Goal: Task Accomplishment & Management: Manage account settings

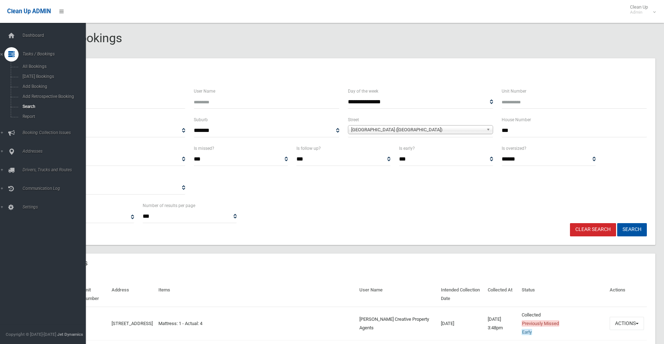
select select
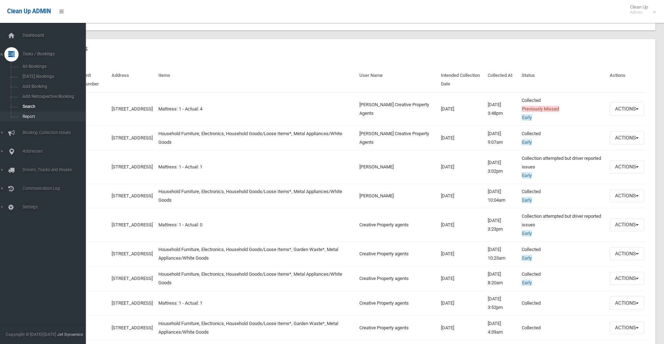
scroll to position [215, 0]
click at [35, 87] on span "Add Booking" at bounding box center [52, 86] width 65 height 5
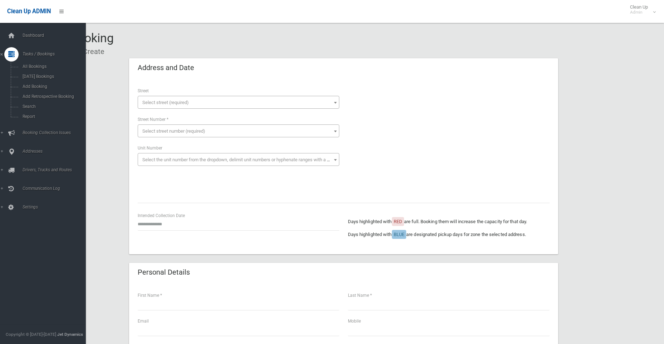
click at [15, 56] on icon at bounding box center [11, 54] width 6 height 14
click at [13, 53] on icon at bounding box center [11, 54] width 6 height 14
click at [34, 105] on span "Search" at bounding box center [52, 106] width 65 height 5
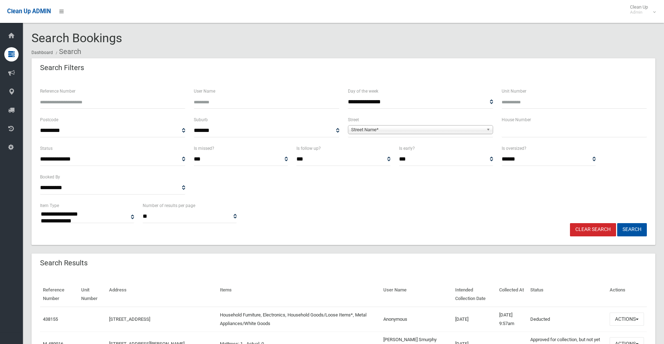
select select
click at [88, 105] on input "Reference Number" at bounding box center [112, 102] width 145 height 13
click at [508, 128] on input "text" at bounding box center [574, 130] width 145 height 13
type input "**"
click at [364, 130] on span "Street Name*" at bounding box center [417, 130] width 132 height 9
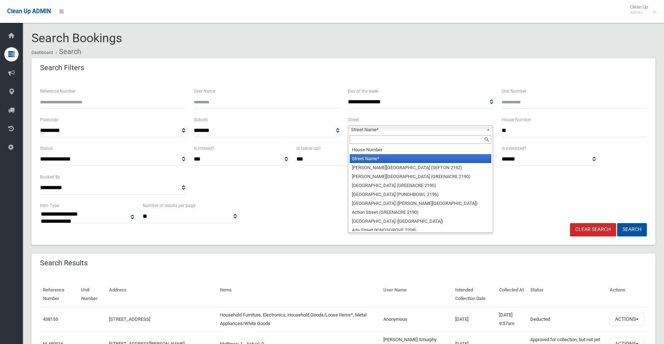
click at [370, 138] on input "text" at bounding box center [421, 139] width 142 height 9
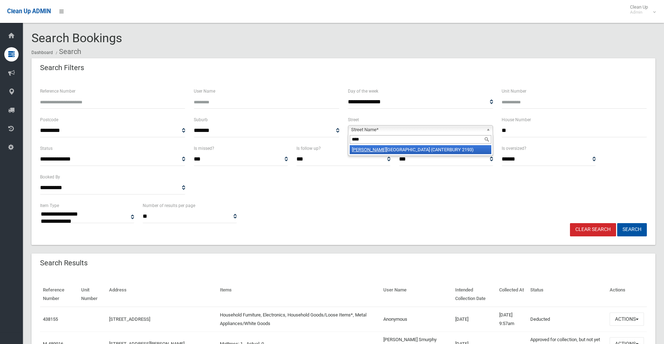
type input "****"
click at [380, 150] on li "Jeff rey Street (CANTERBURY 2193)" at bounding box center [421, 149] width 142 height 9
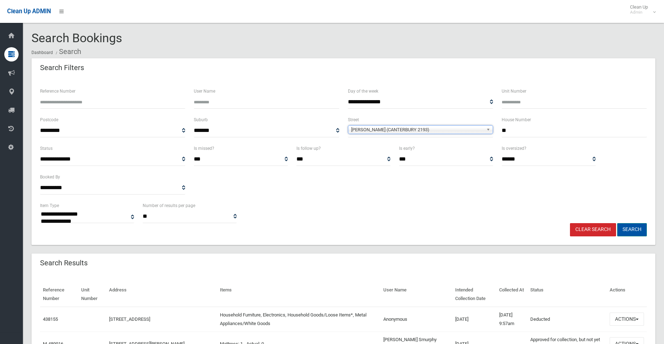
click at [622, 233] on button "Search" at bounding box center [632, 229] width 30 height 13
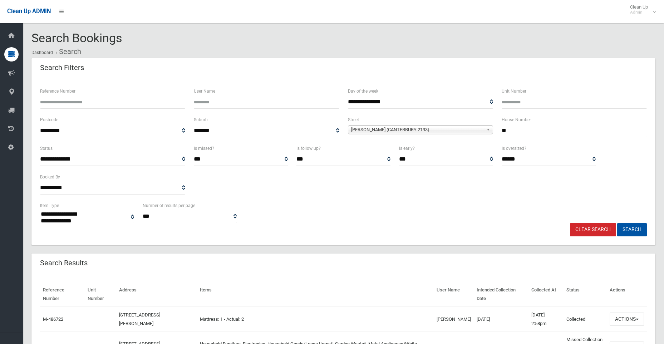
select select
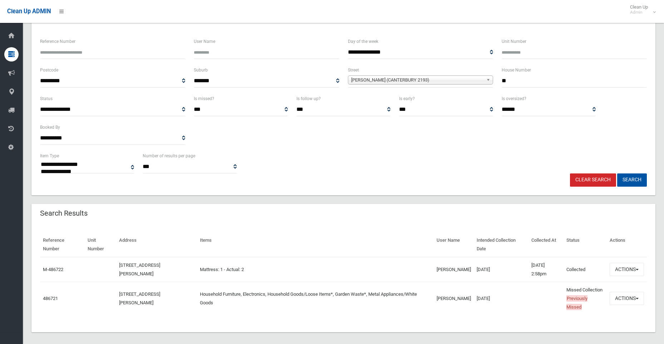
scroll to position [64, 0]
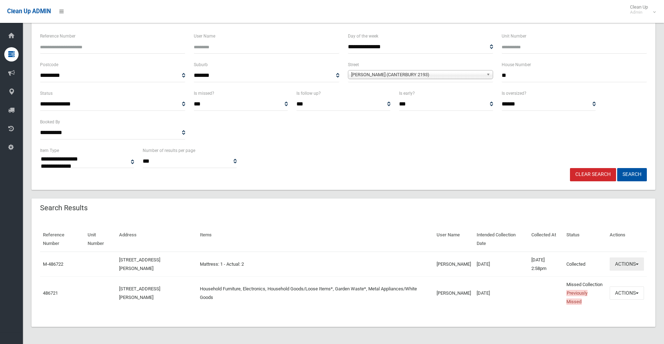
click at [621, 258] on button "Actions" at bounding box center [627, 264] width 34 height 13
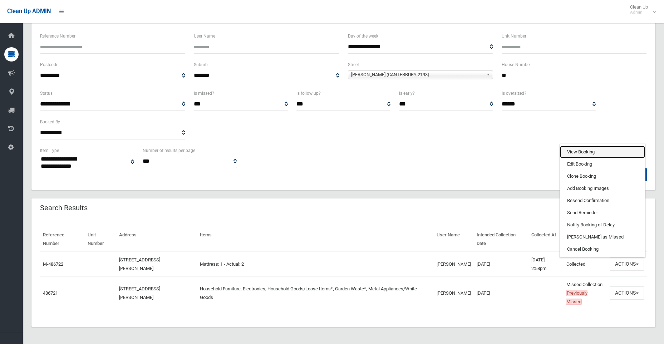
click at [577, 146] on link "View Booking" at bounding box center [602, 152] width 85 height 12
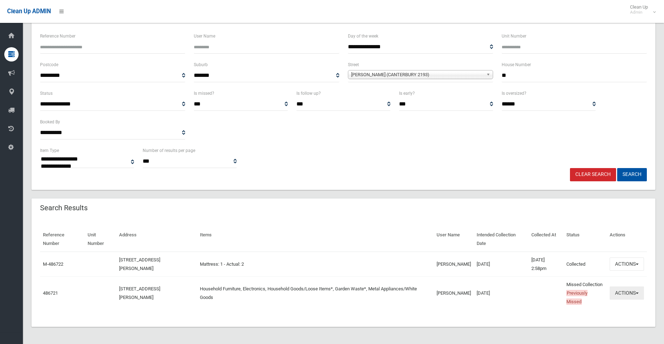
click at [630, 287] on button "Actions" at bounding box center [627, 293] width 34 height 13
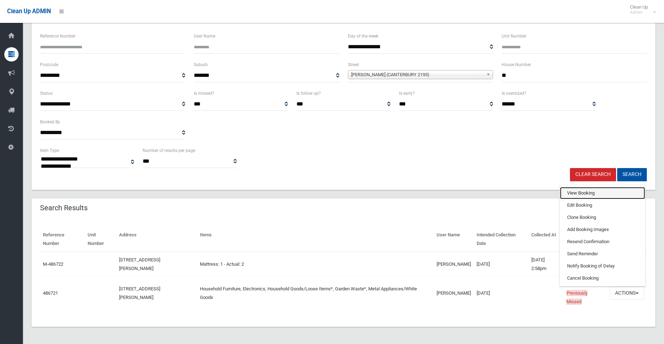
click at [578, 189] on link "View Booking" at bounding box center [602, 193] width 85 height 12
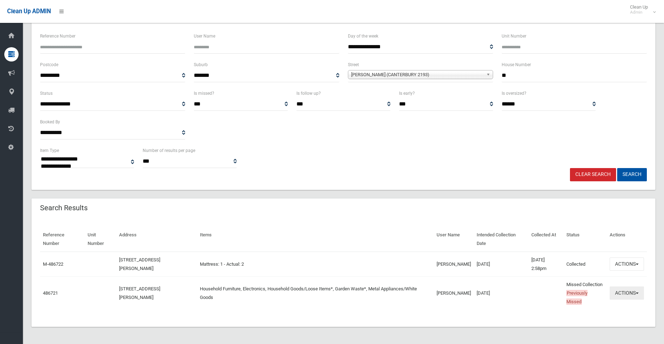
click at [626, 291] on button "Actions" at bounding box center [627, 293] width 34 height 13
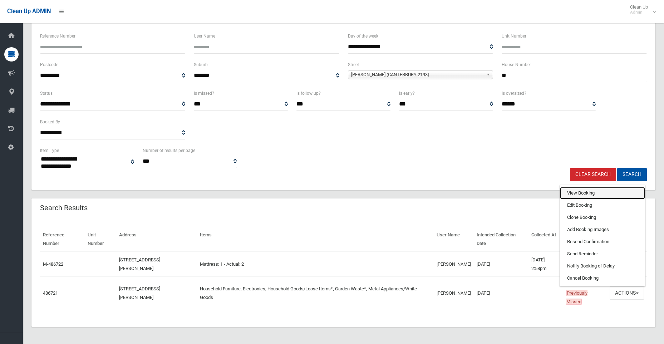
click at [592, 191] on link "View Booking" at bounding box center [602, 193] width 85 height 12
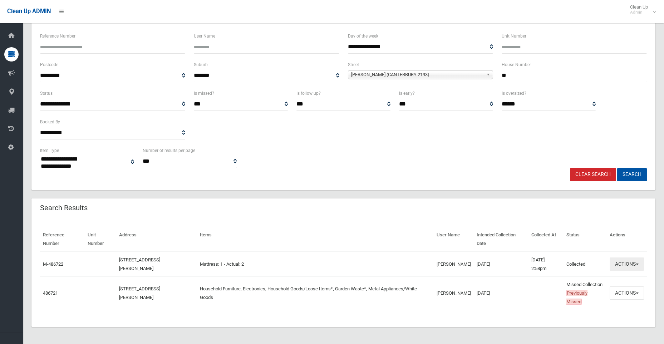
click at [627, 258] on button "Actions" at bounding box center [627, 264] width 34 height 13
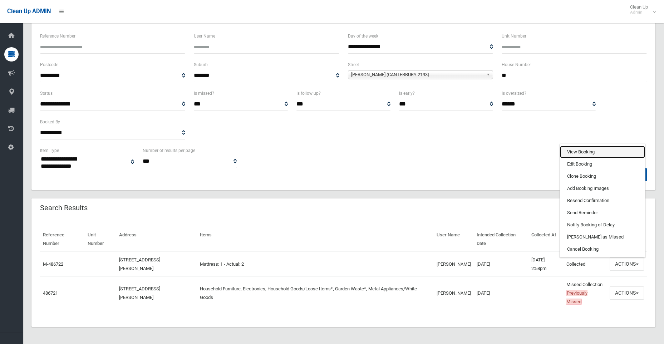
click at [581, 146] on link "View Booking" at bounding box center [602, 152] width 85 height 12
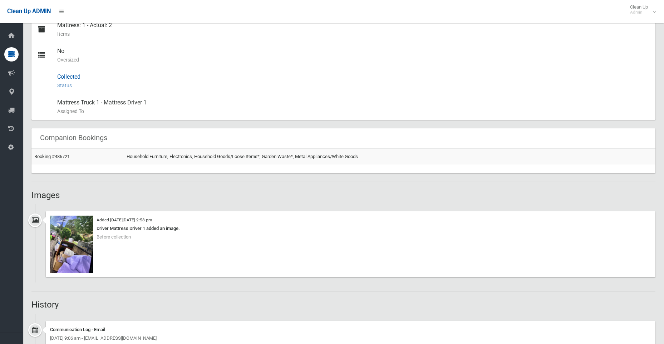
scroll to position [429, 0]
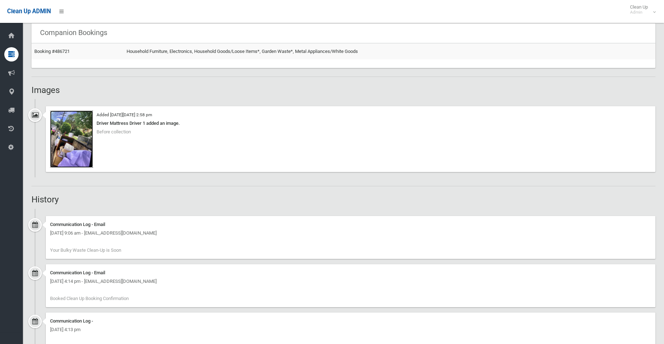
click at [78, 145] on img at bounding box center [71, 139] width 43 height 57
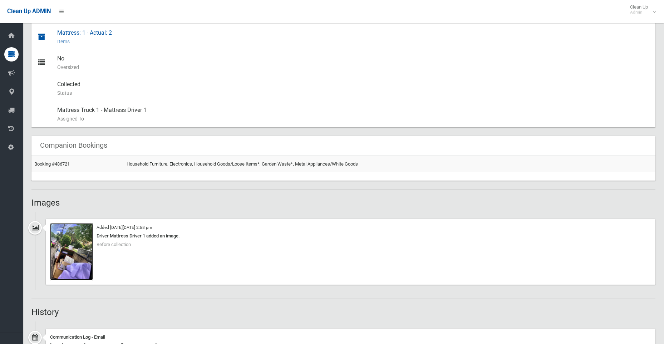
scroll to position [316, 0]
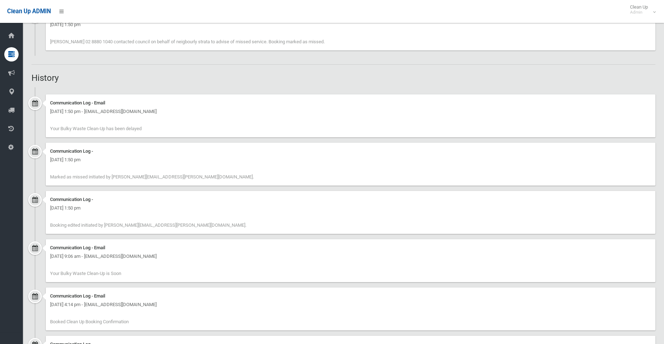
scroll to position [501, 0]
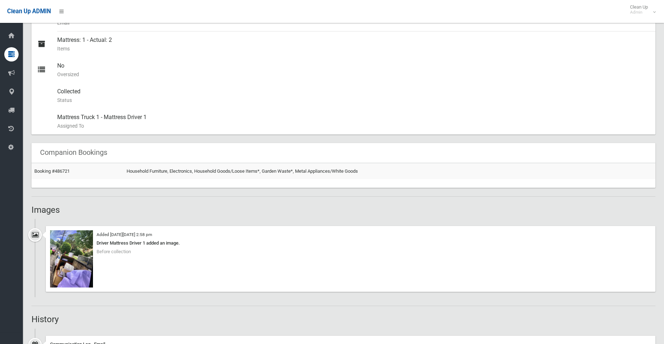
scroll to position [322, 0]
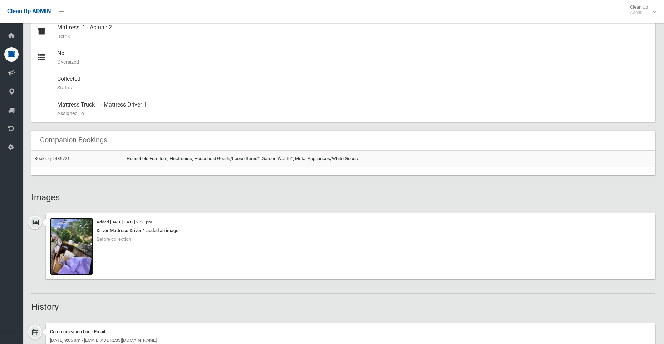
click at [78, 249] on img at bounding box center [71, 246] width 43 height 57
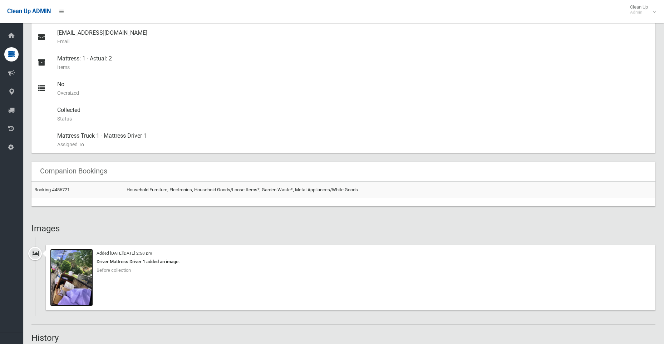
scroll to position [358, 0]
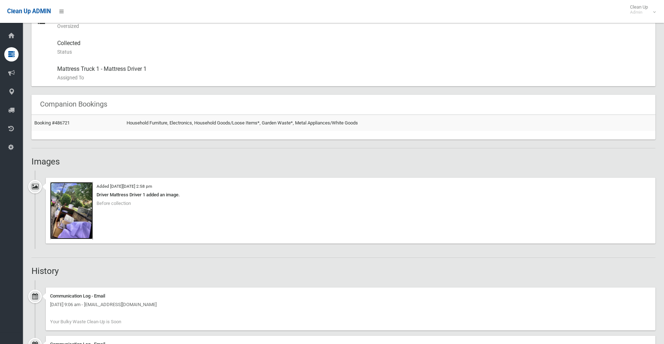
click at [70, 214] on img at bounding box center [71, 210] width 43 height 57
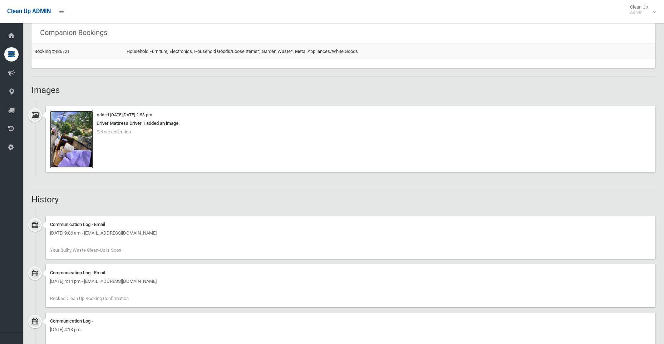
scroll to position [459, 0]
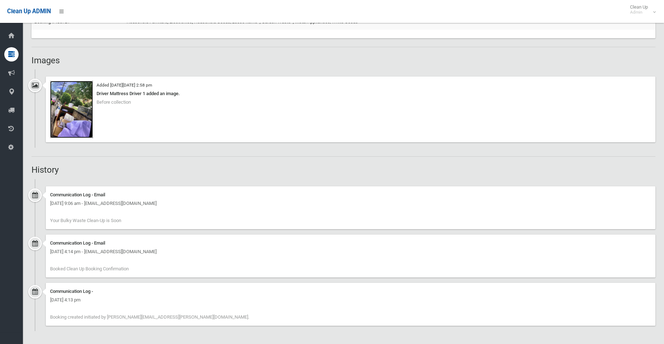
click at [72, 115] on img at bounding box center [71, 109] width 43 height 57
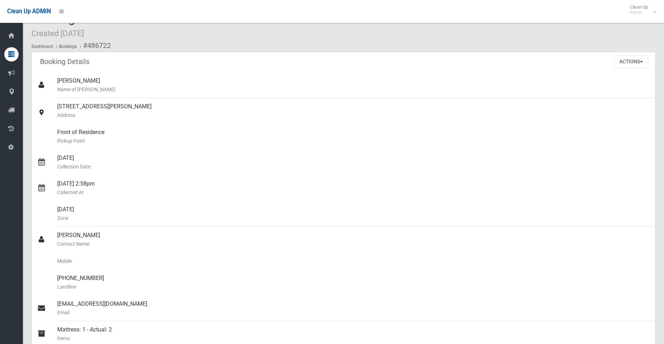
scroll to position [0, 0]
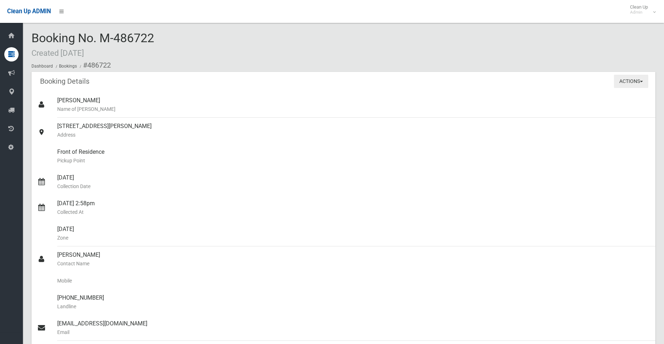
click at [620, 81] on button "Actions" at bounding box center [631, 81] width 34 height 13
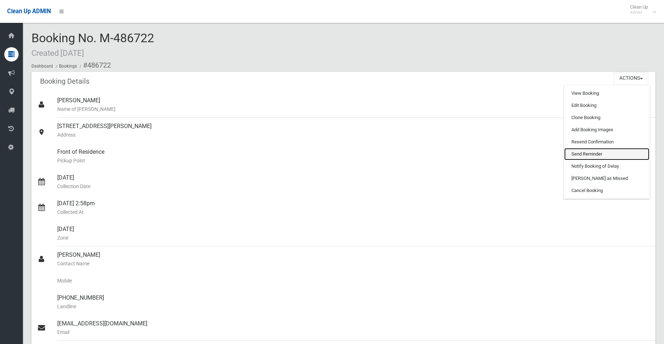
click at [587, 154] on link "Send Reminder" at bounding box center [607, 154] width 85 height 12
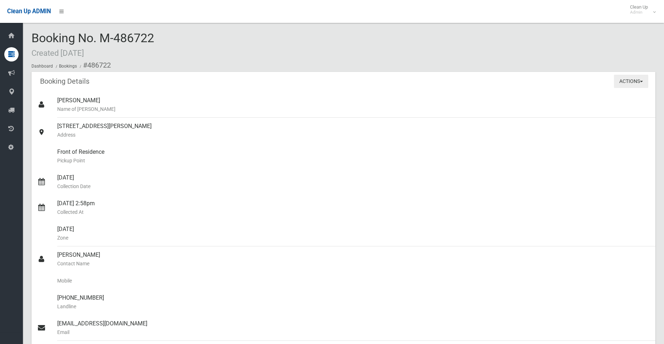
click at [620, 79] on button "Actions" at bounding box center [631, 81] width 34 height 13
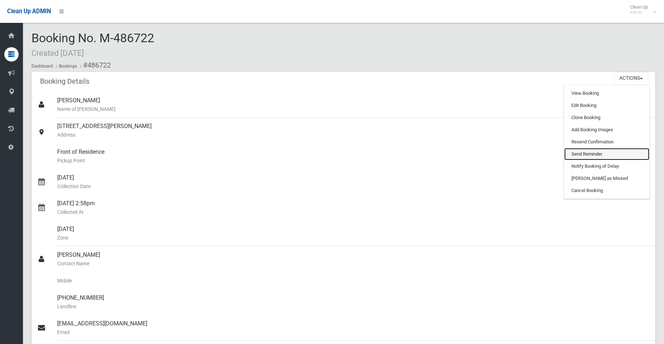
click at [583, 152] on link "Send Reminder" at bounding box center [607, 154] width 85 height 12
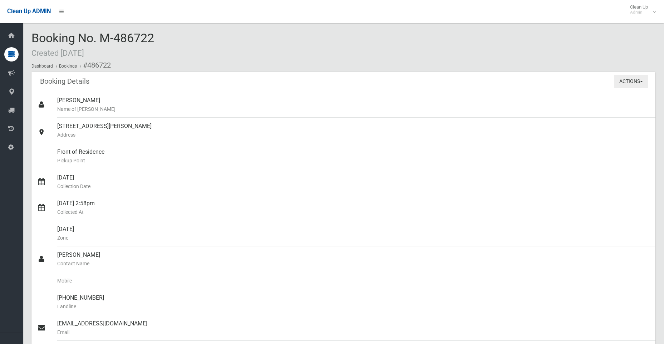
click at [624, 84] on button "Actions" at bounding box center [631, 81] width 34 height 13
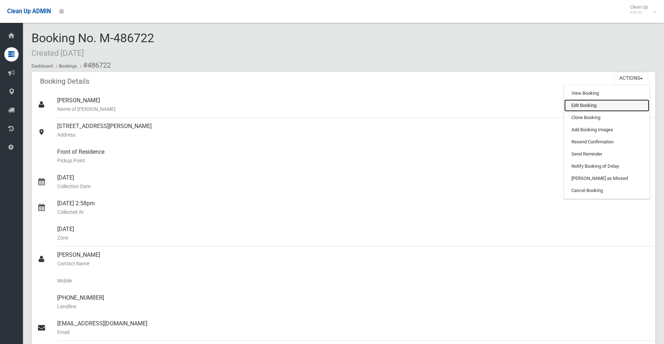
click at [598, 103] on link "Edit Booking" at bounding box center [607, 105] width 85 height 12
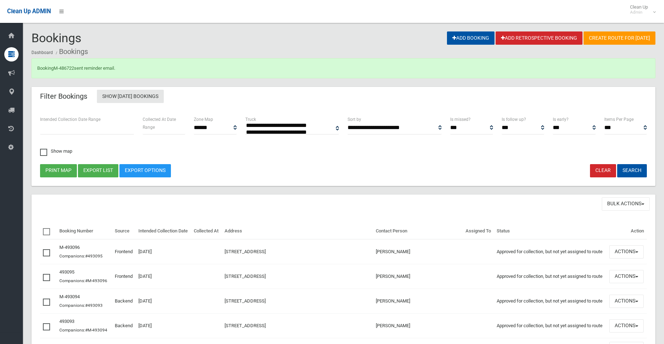
select select
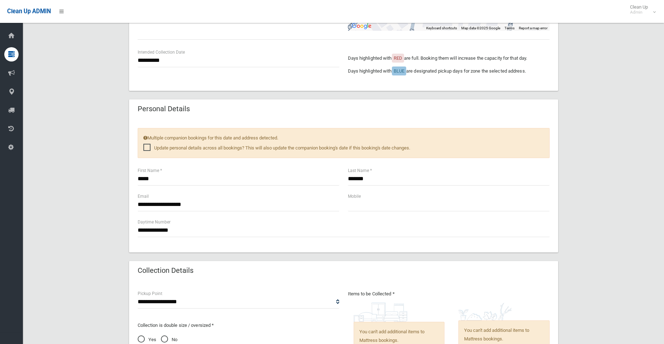
scroll to position [227, 0]
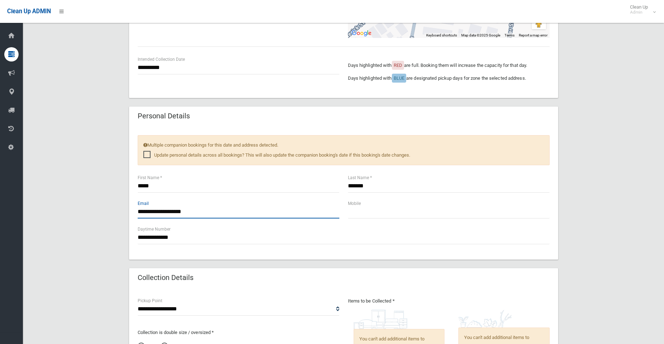
click at [199, 214] on input "**********" at bounding box center [239, 211] width 202 height 13
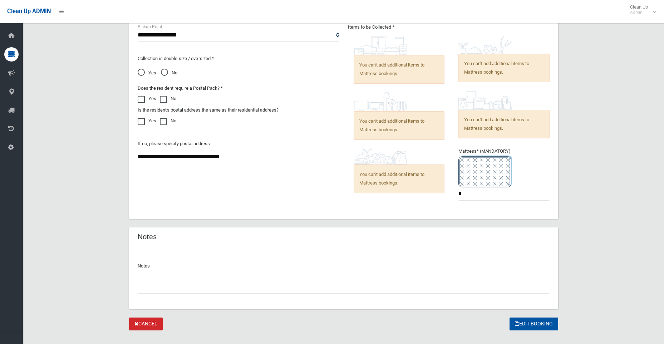
scroll to position [513, 0]
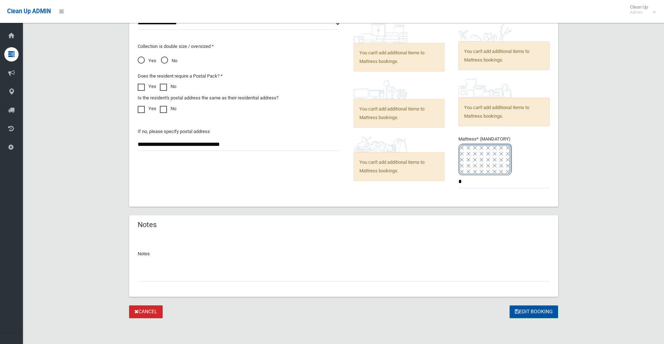
type input "**********"
click at [530, 311] on button "Edit Booking" at bounding box center [534, 312] width 49 height 13
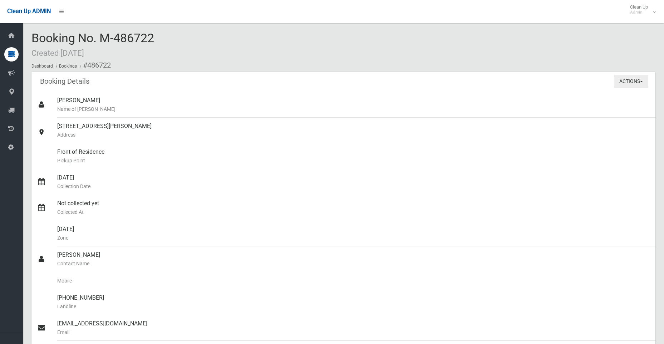
click at [624, 87] on button "Actions" at bounding box center [631, 81] width 34 height 13
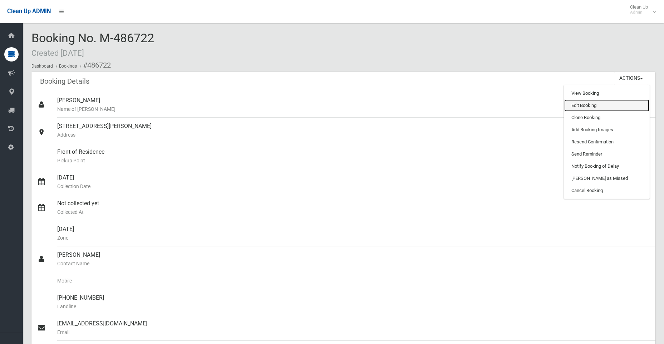
click at [585, 108] on link "Edit Booking" at bounding box center [607, 105] width 85 height 12
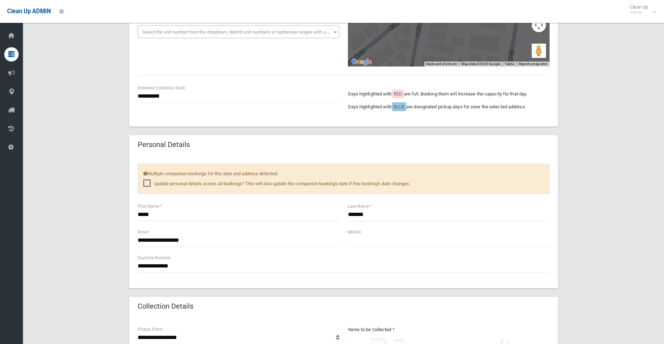
scroll to position [215, 0]
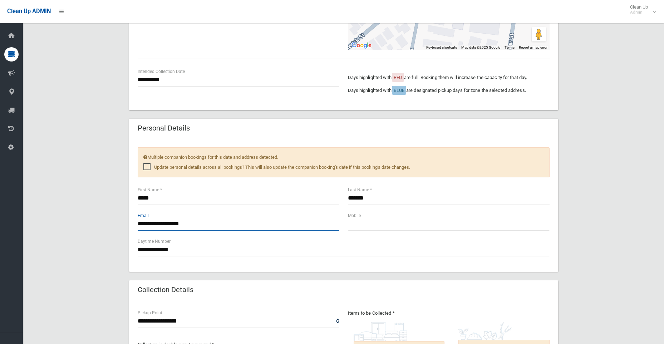
click at [173, 224] on input "**********" at bounding box center [239, 224] width 202 height 13
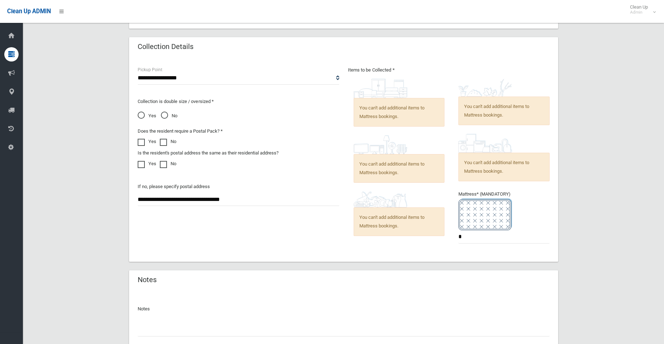
scroll to position [513, 0]
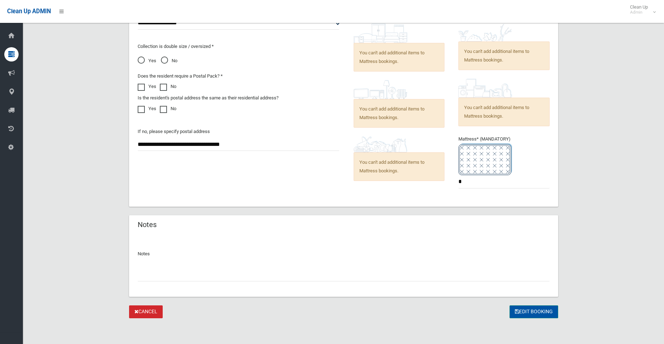
click at [533, 311] on button "Edit Booking" at bounding box center [534, 312] width 49 height 13
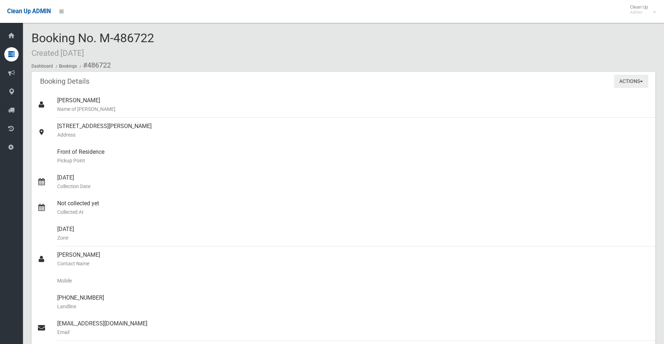
click at [619, 83] on button "Actions" at bounding box center [631, 81] width 34 height 13
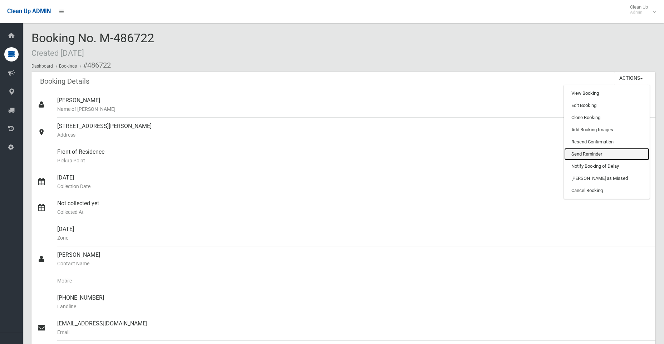
click at [602, 157] on link "Send Reminder" at bounding box center [607, 154] width 85 height 12
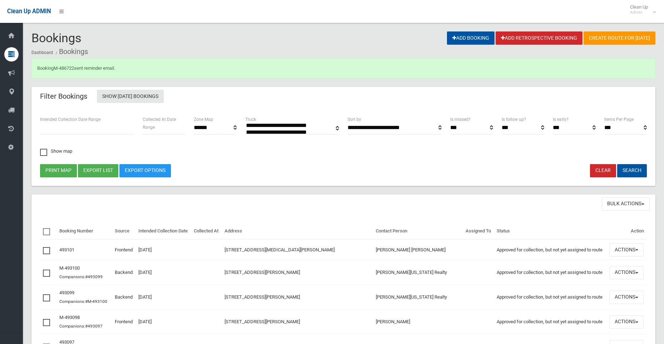
select select
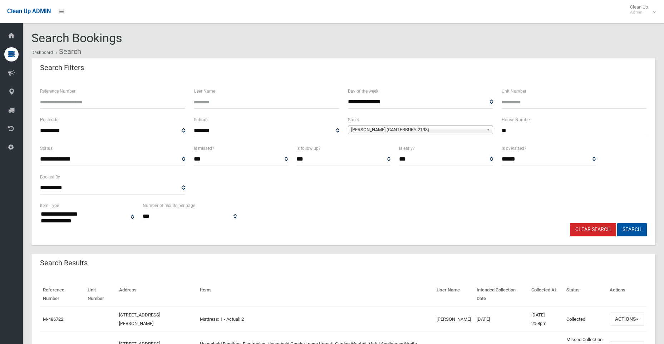
select select
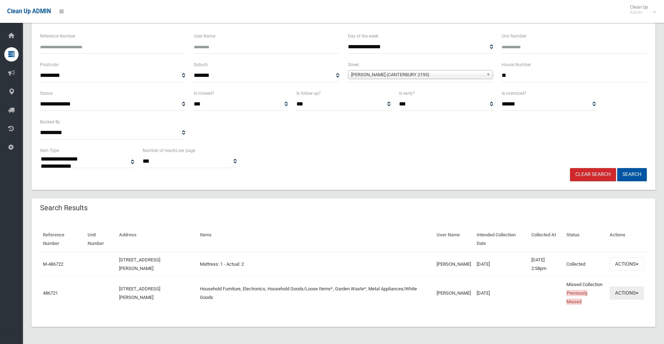
click at [631, 293] on button "Actions" at bounding box center [627, 293] width 34 height 13
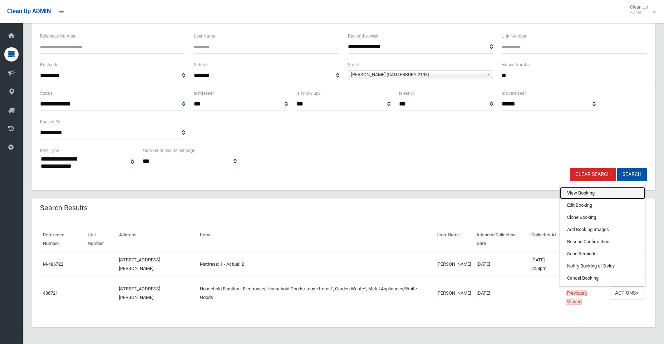
click at [587, 190] on link "View Booking" at bounding box center [602, 193] width 85 height 12
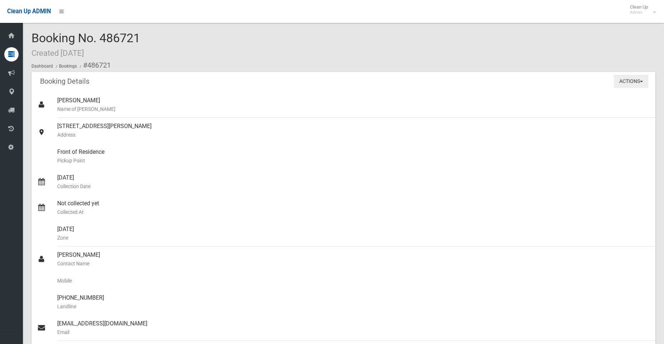
click at [629, 82] on button "Actions" at bounding box center [631, 81] width 34 height 13
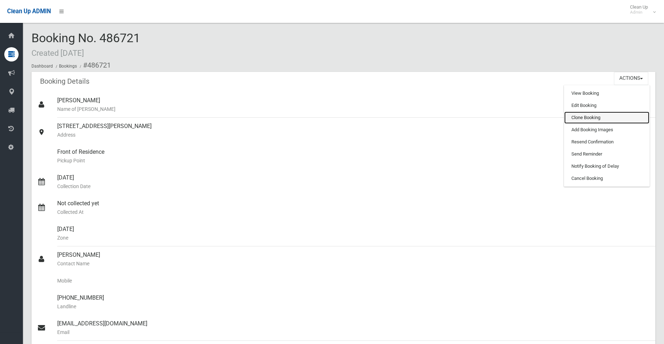
click at [590, 119] on link "Clone Booking" at bounding box center [607, 118] width 85 height 12
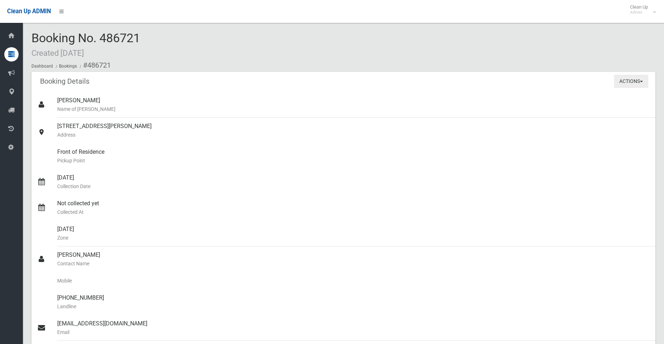
click at [631, 79] on button "Actions" at bounding box center [631, 81] width 34 height 13
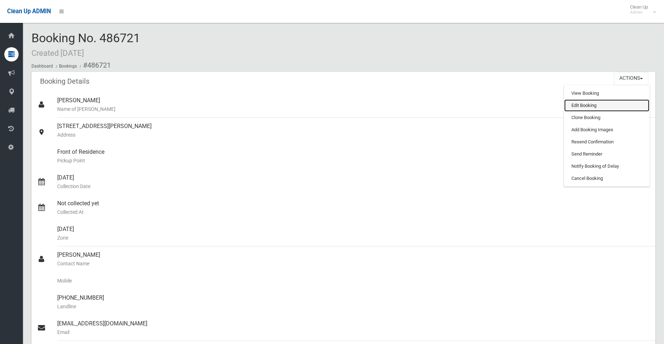
click at [598, 103] on link "Edit Booking" at bounding box center [607, 105] width 85 height 12
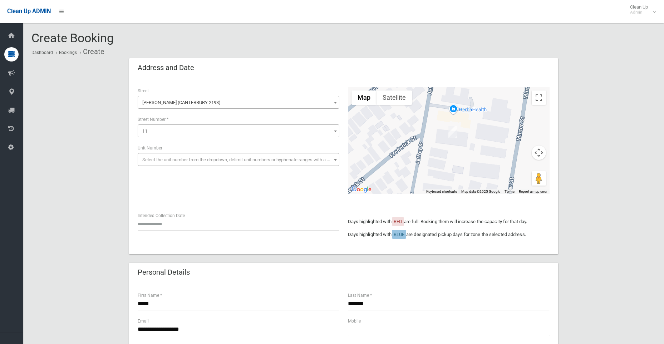
click at [216, 128] on span "11" at bounding box center [239, 131] width 198 height 10
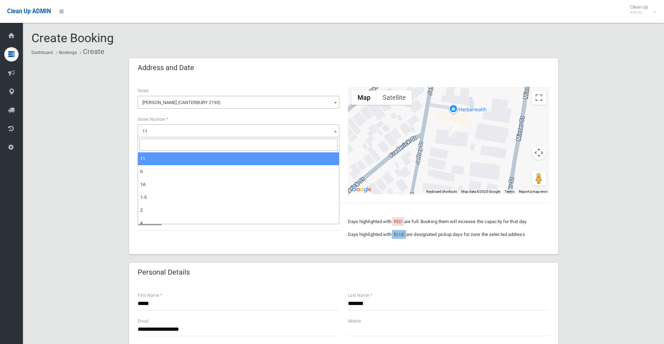
click at [216, 101] on span "Jeffrey Street (CANTERBURY 2193)" at bounding box center [239, 103] width 198 height 10
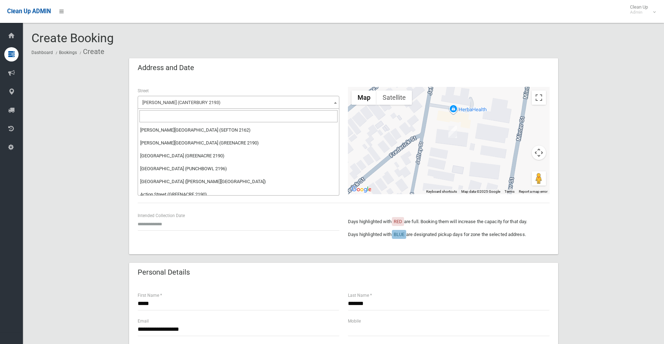
scroll to position [13716, 0]
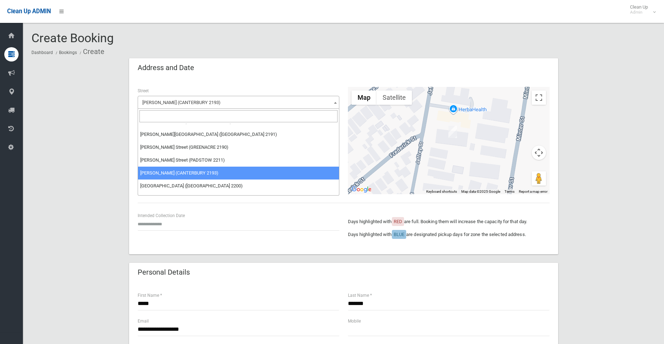
click at [218, 102] on span "Jeffrey Street (CANTERBURY 2193)" at bounding box center [239, 103] width 198 height 10
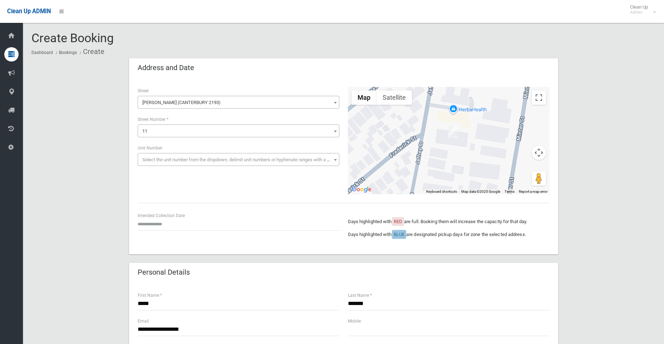
click at [216, 107] on span "Jeffrey Street (CANTERBURY 2193)" at bounding box center [239, 103] width 198 height 10
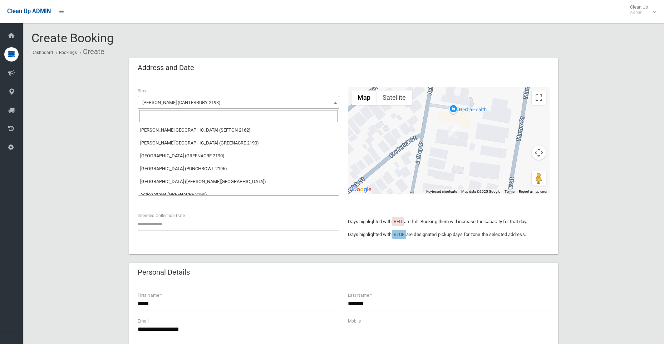
scroll to position [13729, 0]
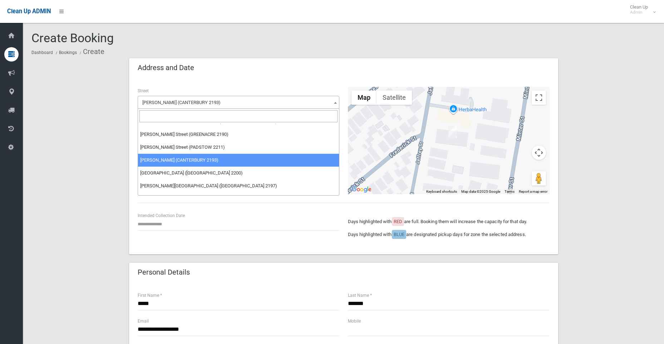
click at [211, 115] on input "search" at bounding box center [239, 116] width 198 height 12
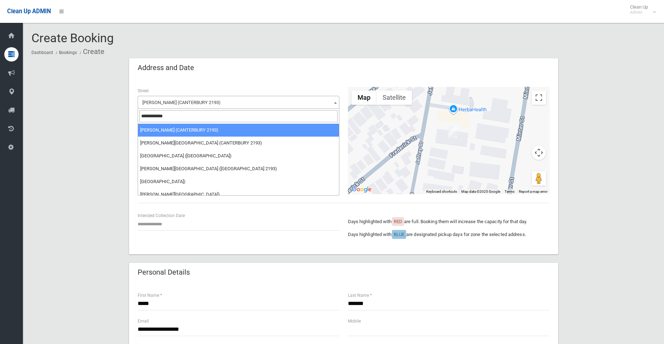
scroll to position [0, 0]
type input "**********"
select select "***"
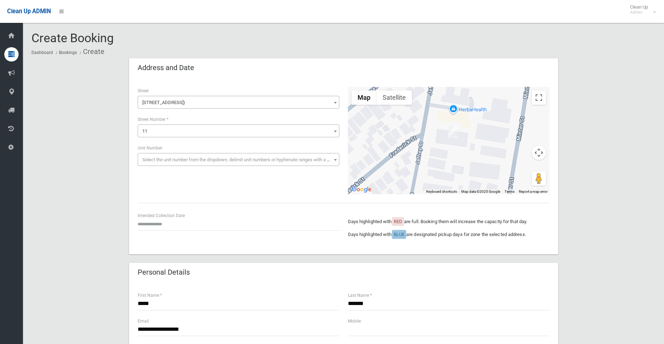
click at [220, 130] on span "11" at bounding box center [239, 131] width 198 height 10
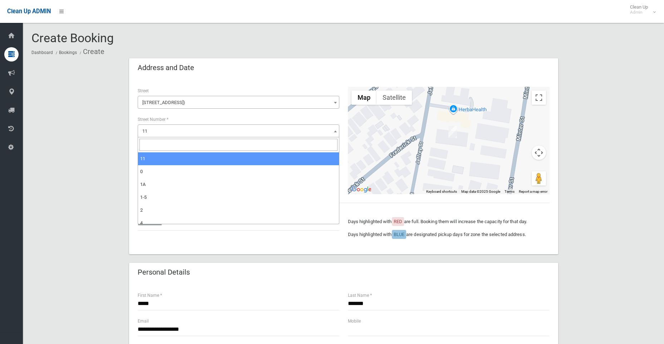
click at [219, 144] on input "search" at bounding box center [239, 145] width 198 height 12
type input "***"
select select "***"
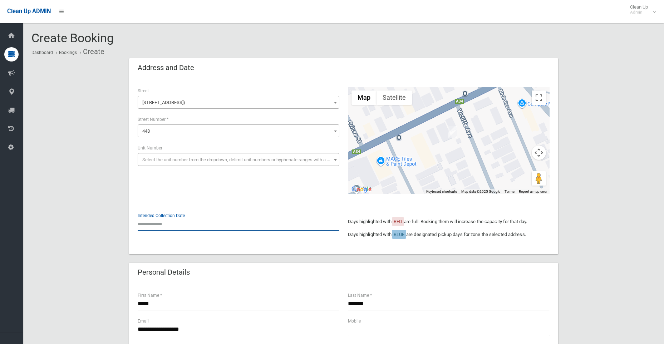
click at [143, 226] on input "text" at bounding box center [239, 224] width 202 height 13
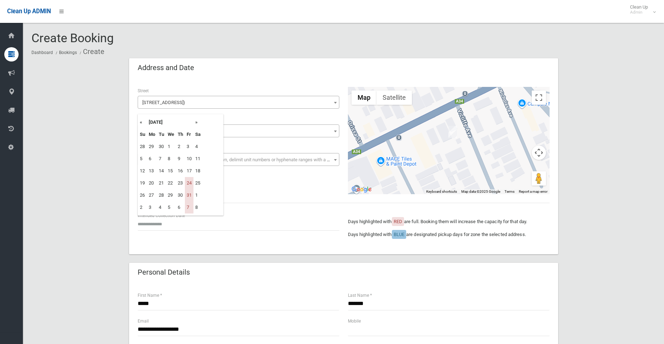
click at [196, 122] on th "»" at bounding box center [198, 122] width 9 height 12
click at [187, 171] on td "14" at bounding box center [189, 171] width 9 height 12
type input "**********"
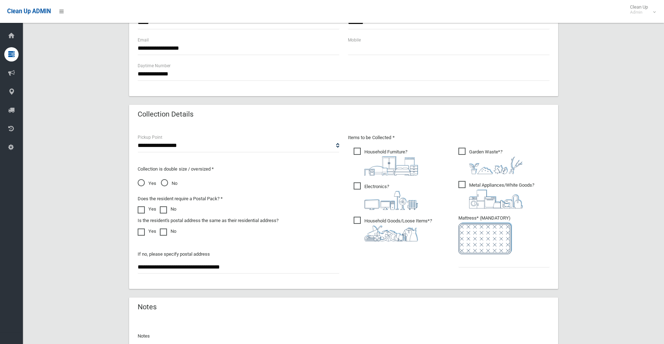
scroll to position [322, 0]
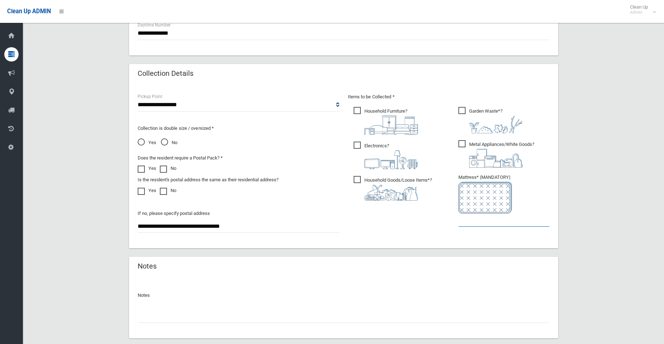
click at [466, 223] on input "text" at bounding box center [504, 220] width 91 height 13
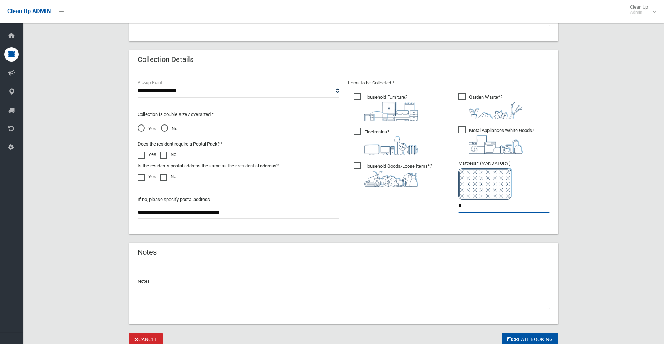
scroll to position [292, 0]
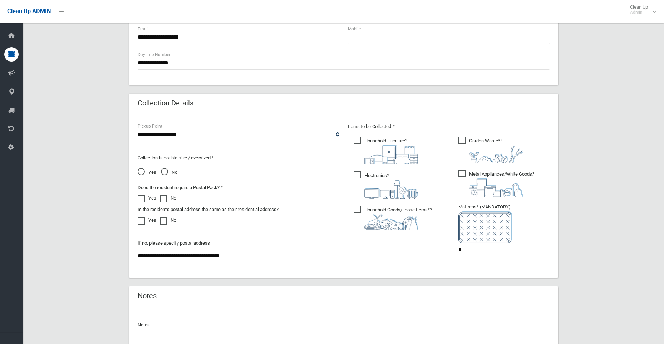
type input "*"
drag, startPoint x: 251, startPoint y: 257, endPoint x: 85, endPoint y: 251, distance: 166.1
click at [85, 251] on div "**********" at bounding box center [343, 78] width 624 height 624
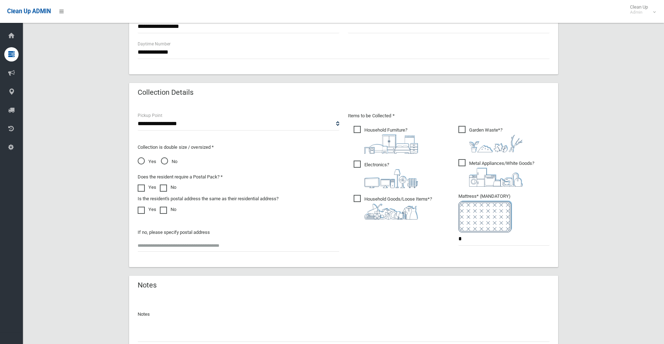
scroll to position [358, 0]
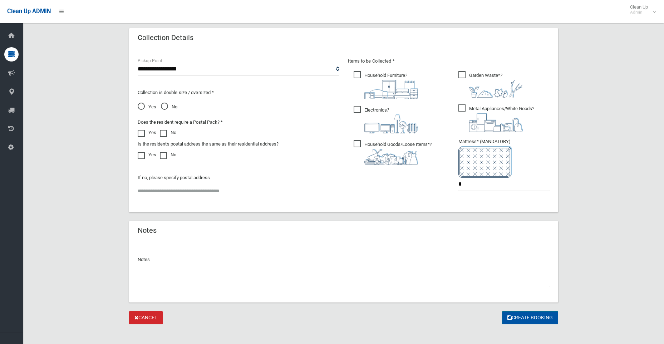
click at [536, 319] on button "Create Booking" at bounding box center [530, 317] width 56 height 13
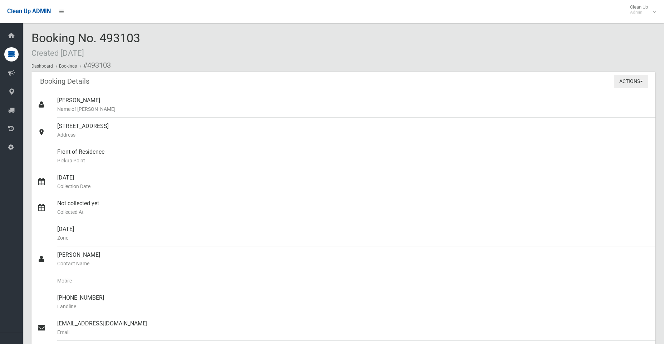
click at [627, 84] on button "Actions" at bounding box center [631, 81] width 34 height 13
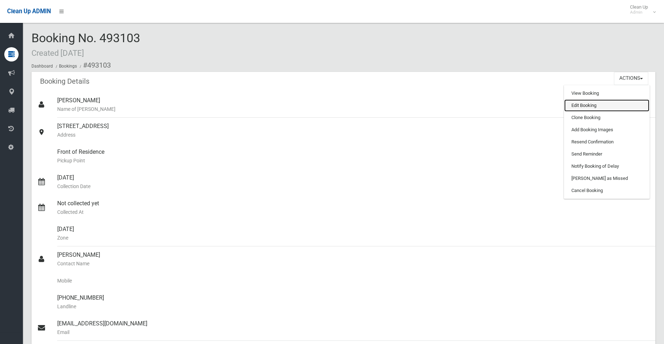
click at [607, 109] on link "Edit Booking" at bounding box center [607, 105] width 85 height 12
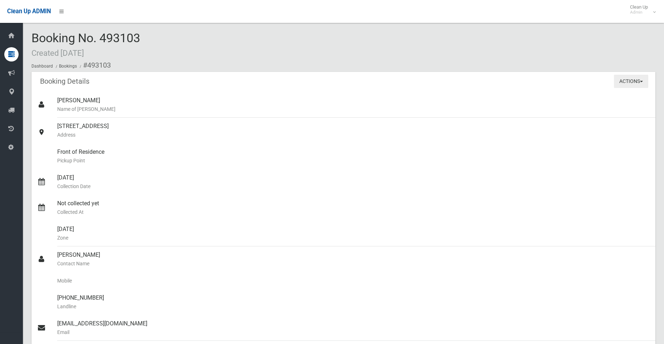
click at [624, 85] on button "Actions" at bounding box center [631, 81] width 34 height 13
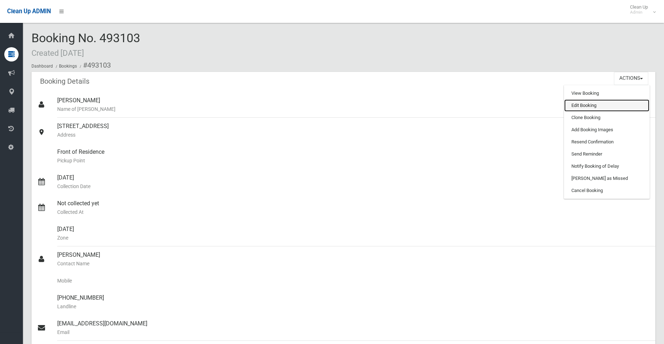
click at [596, 106] on link "Edit Booking" at bounding box center [607, 105] width 85 height 12
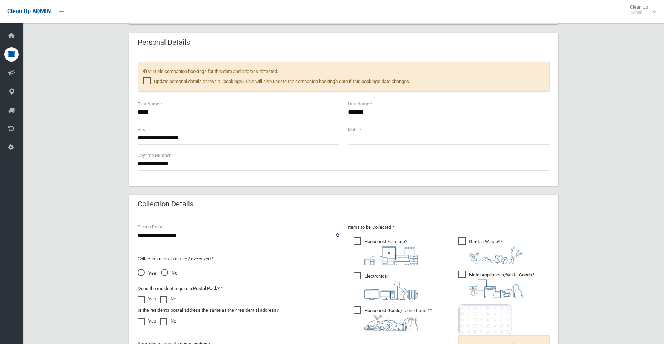
scroll to position [265, 0]
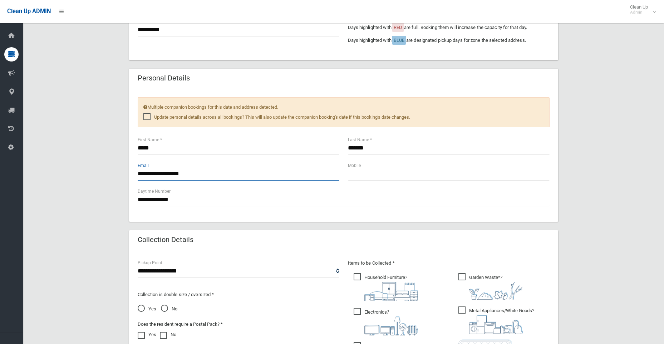
click at [168, 172] on input "**********" at bounding box center [239, 173] width 202 height 13
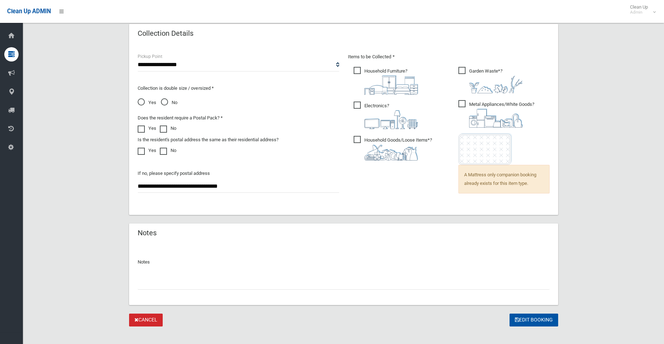
scroll to position [479, 0]
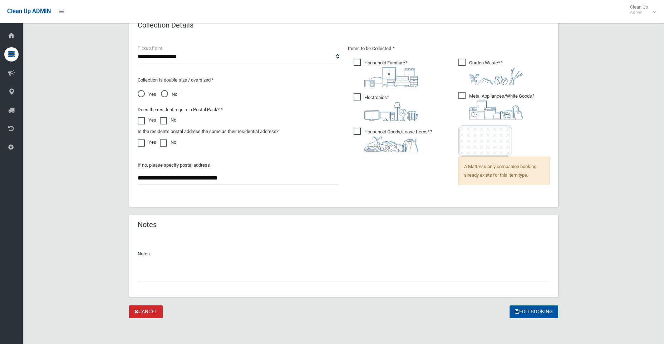
type input "**********"
click at [525, 314] on button "Edit Booking" at bounding box center [534, 312] width 49 height 13
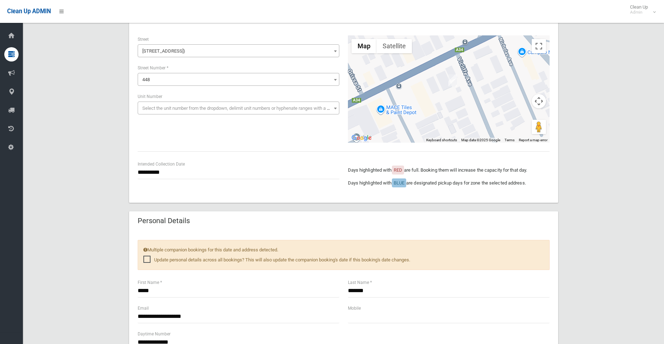
scroll to position [122, 0]
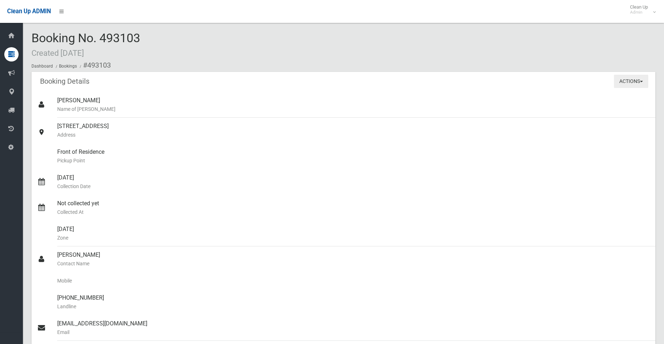
click at [626, 83] on button "Actions" at bounding box center [631, 81] width 34 height 13
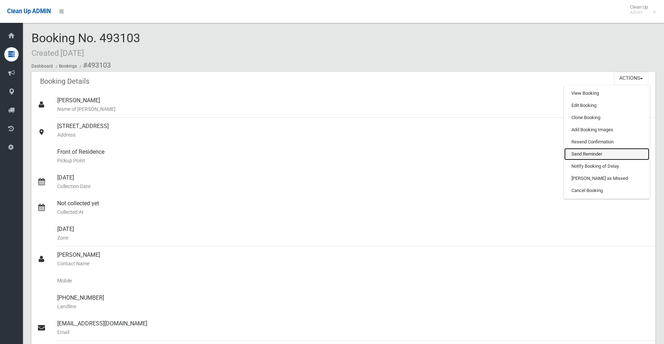
click at [589, 152] on link "Send Reminder" at bounding box center [607, 154] width 85 height 12
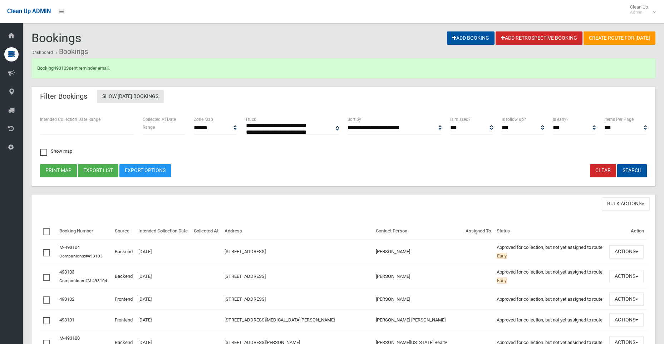
select select
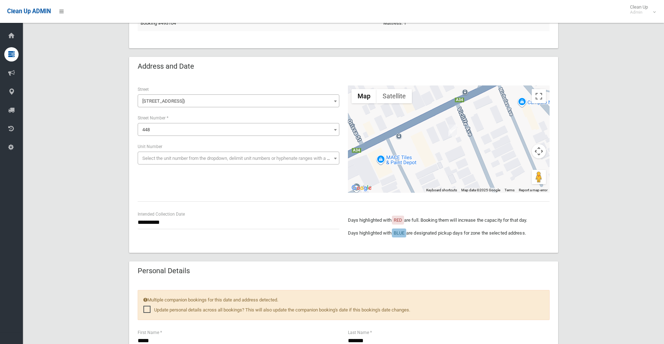
scroll to position [72, 0]
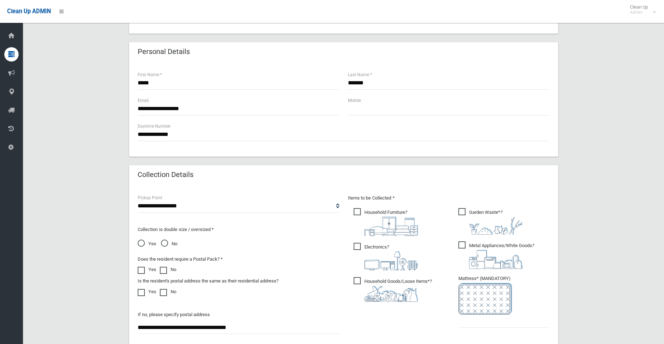
scroll to position [179, 0]
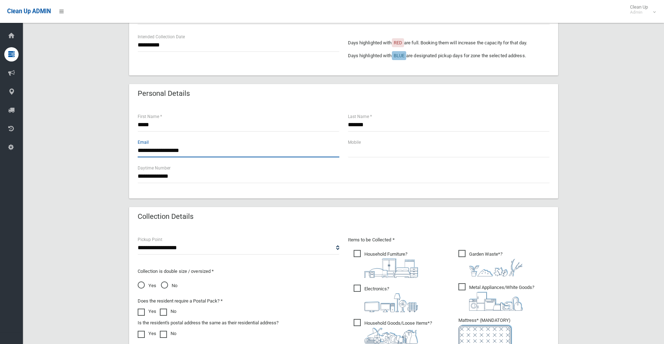
click at [168, 150] on input "**********" at bounding box center [239, 150] width 202 height 13
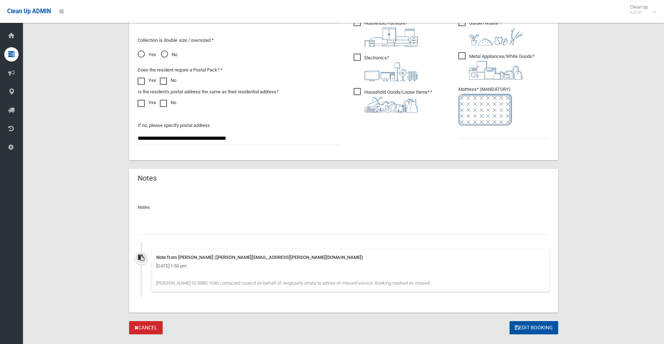
scroll to position [426, 0]
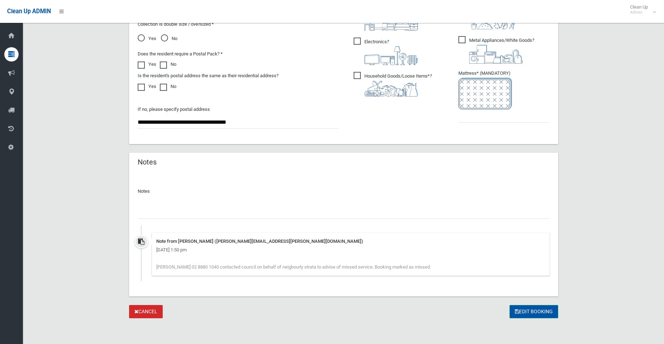
type input "**********"
click at [528, 313] on button "Edit Booking" at bounding box center [534, 311] width 49 height 13
type input "*"
click at [517, 308] on button "Edit Booking" at bounding box center [534, 311] width 49 height 13
